Goal: Information Seeking & Learning: Learn about a topic

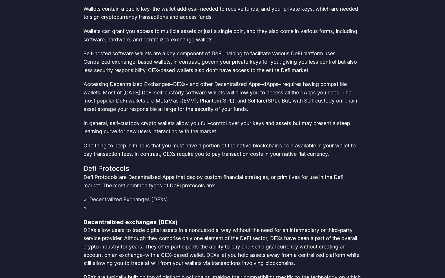
scroll to position [1063, 0]
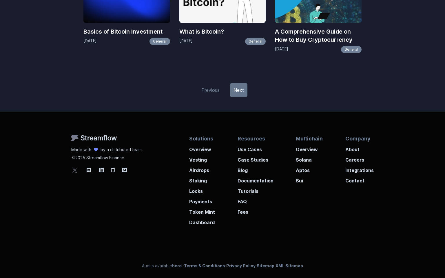
scroll to position [539, 0]
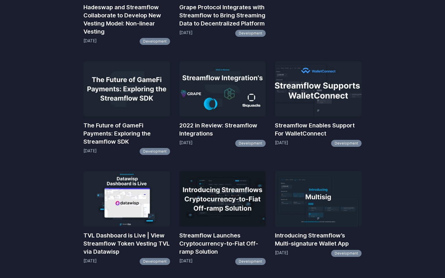
scroll to position [478, 0]
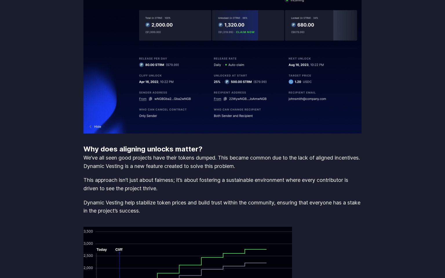
scroll to position [1063, 0]
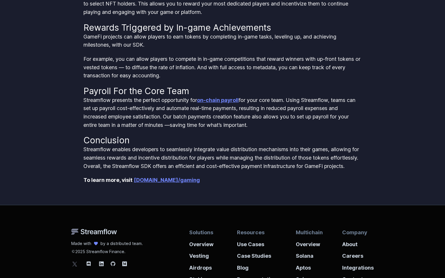
scroll to position [646, 0]
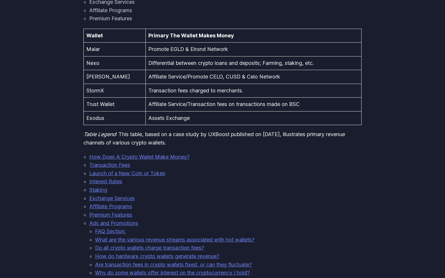
scroll to position [532, 0]
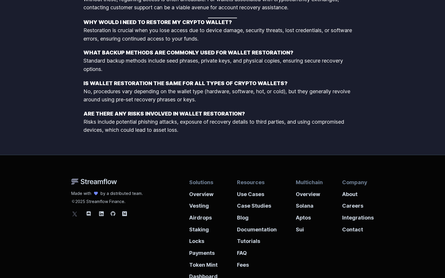
scroll to position [855, 0]
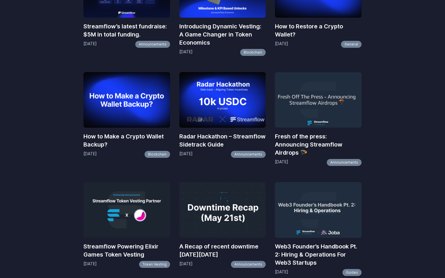
scroll to position [755, 0]
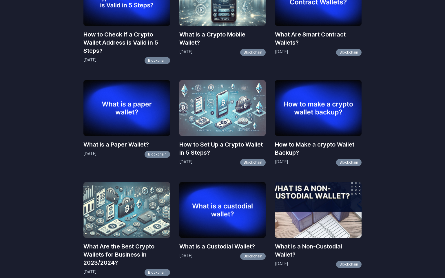
scroll to position [755, 0]
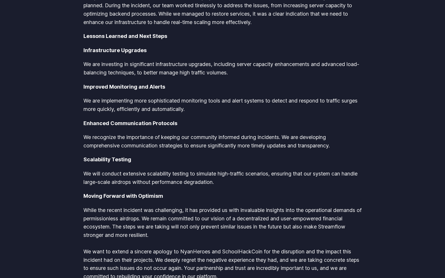
scroll to position [1057, 0]
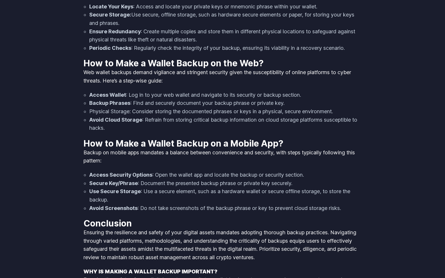
scroll to position [1063, 0]
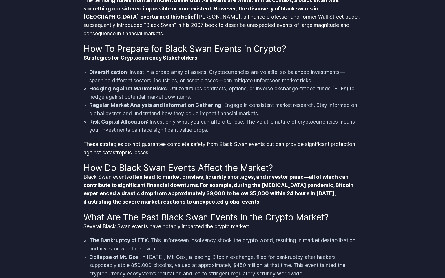
scroll to position [797, 0]
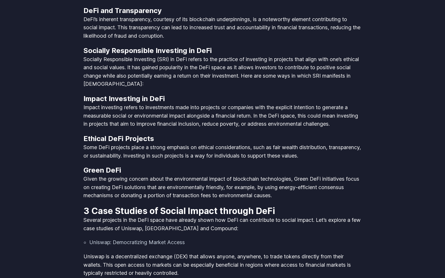
scroll to position [1063, 0]
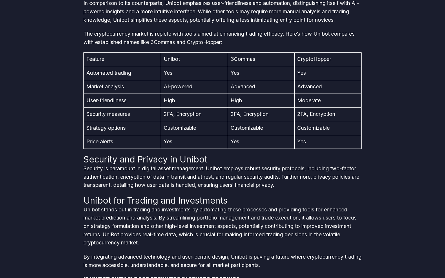
scroll to position [1063, 0]
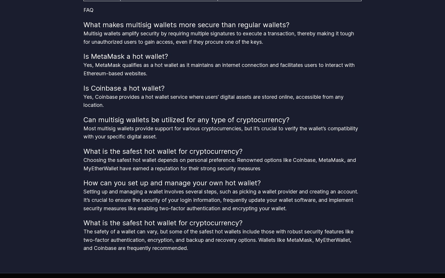
scroll to position [975, 0]
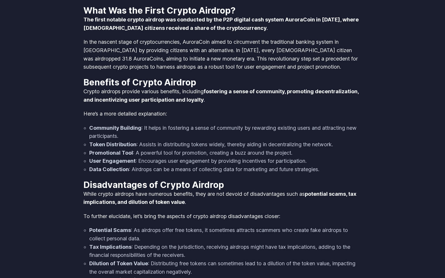
scroll to position [1063, 0]
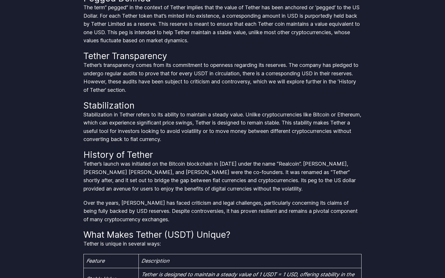
scroll to position [797, 0]
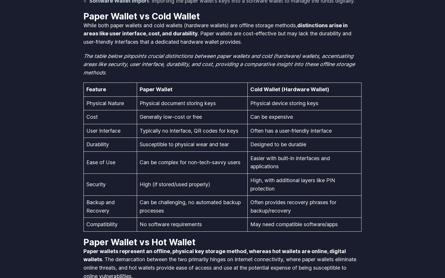
scroll to position [1063, 0]
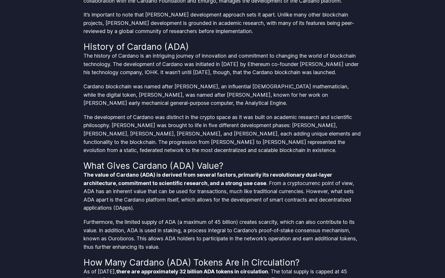
scroll to position [797, 0]
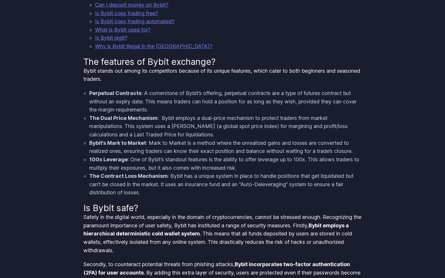
scroll to position [532, 0]
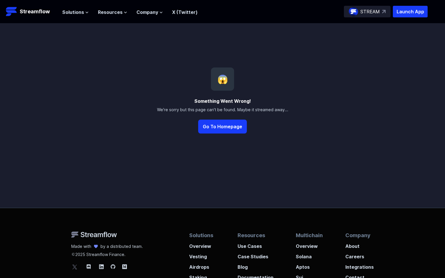
scroll to position [97, 0]
